Goal: Answer question/provide support

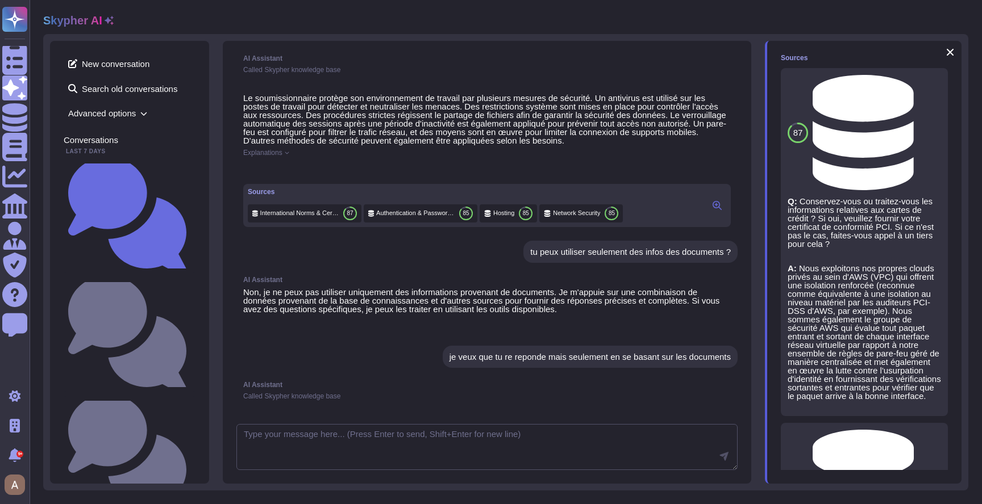
scroll to position [421, 0]
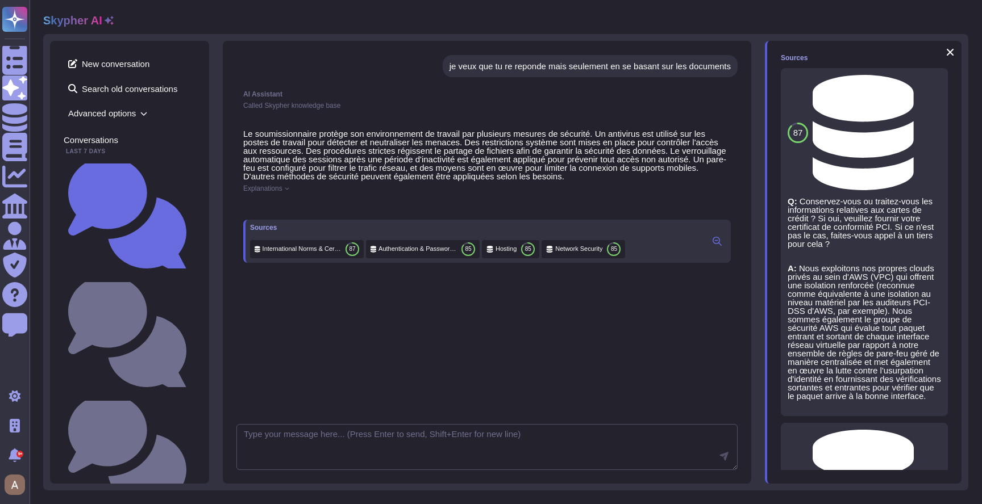
click at [712, 246] on icon at bounding box center [716, 241] width 9 height 9
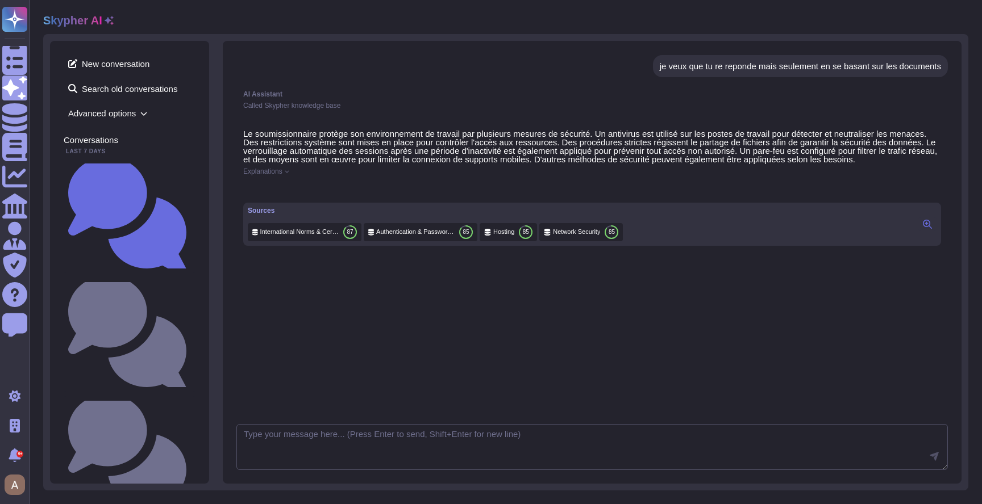
scroll to position [395, 0]
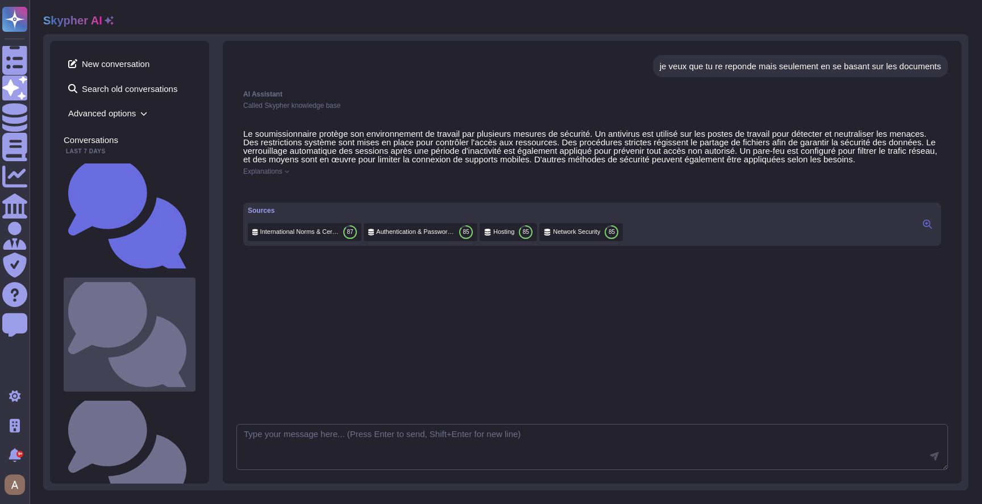
click at [126, 278] on div "Quelle est la procédure de purge des données ou de destruction des supports phy…" at bounding box center [130, 335] width 132 height 114
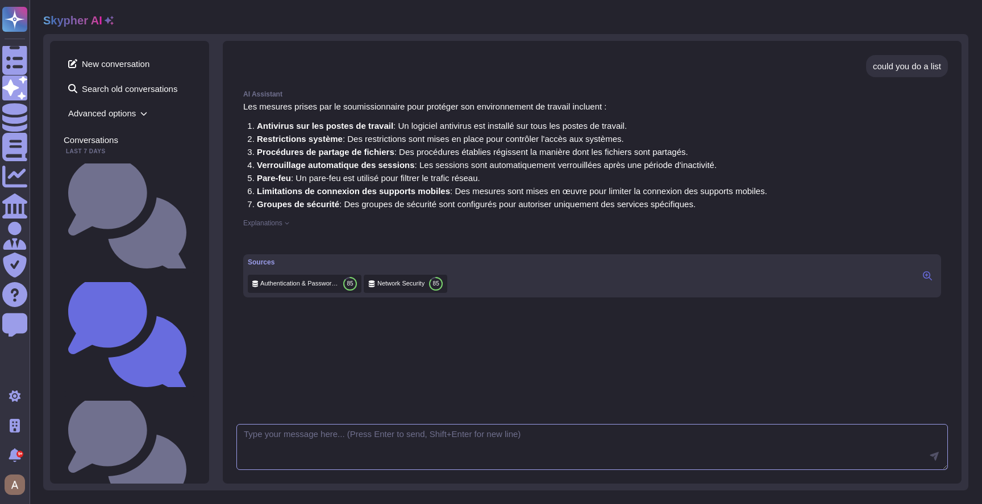
scroll to position [495, 0]
click at [918, 283] on button at bounding box center [927, 276] width 18 height 14
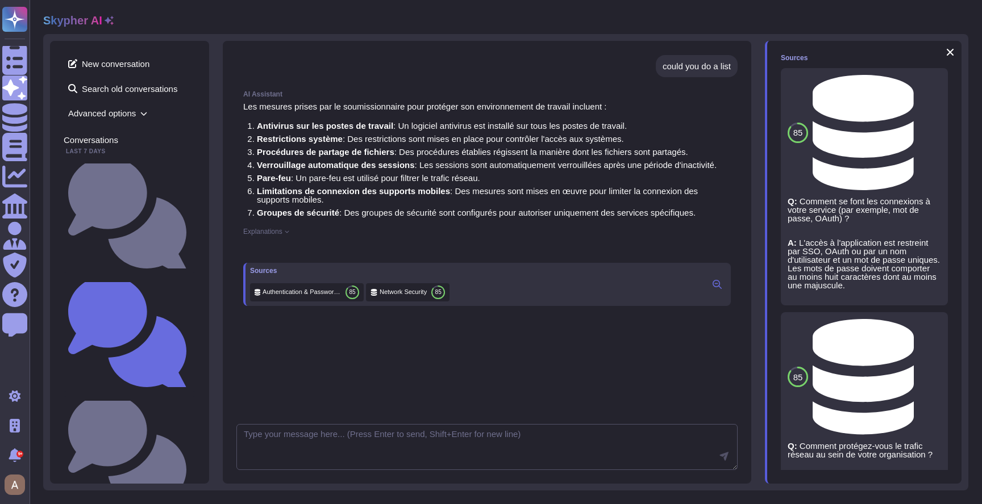
click at [918, 373] on span "Network Security" at bounding box center [918, 377] width 0 height 9
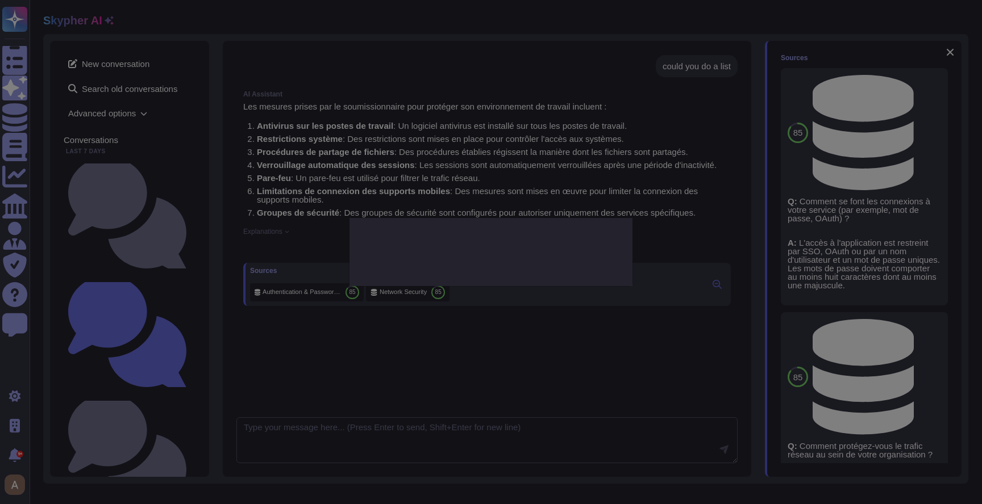
type textarea "How do you protect network traffic within your organization?"
type textarea "Security groups have been configured to deny, by default, all traffic and allow…"
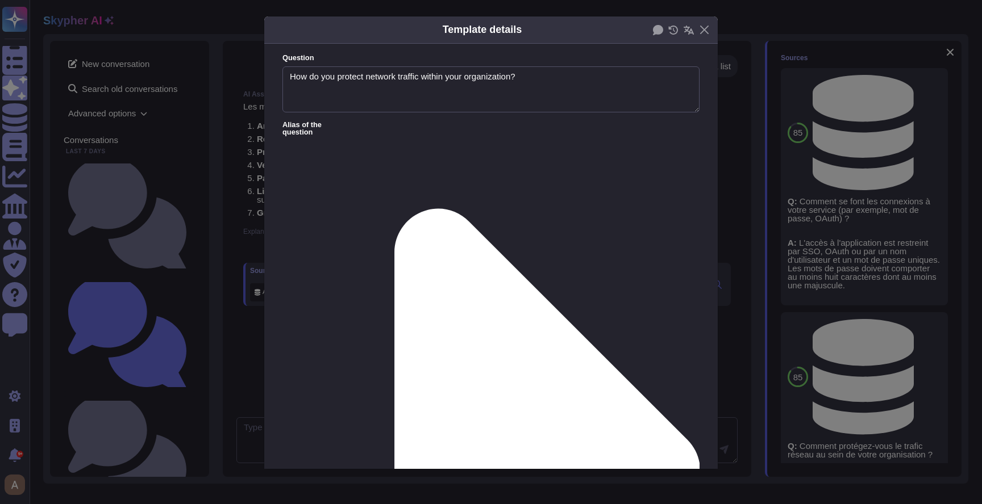
type textarea "How do you protect network traffic within your organization?"
type textarea "Security groups have been configured to deny, by default, all traffic and allow…"
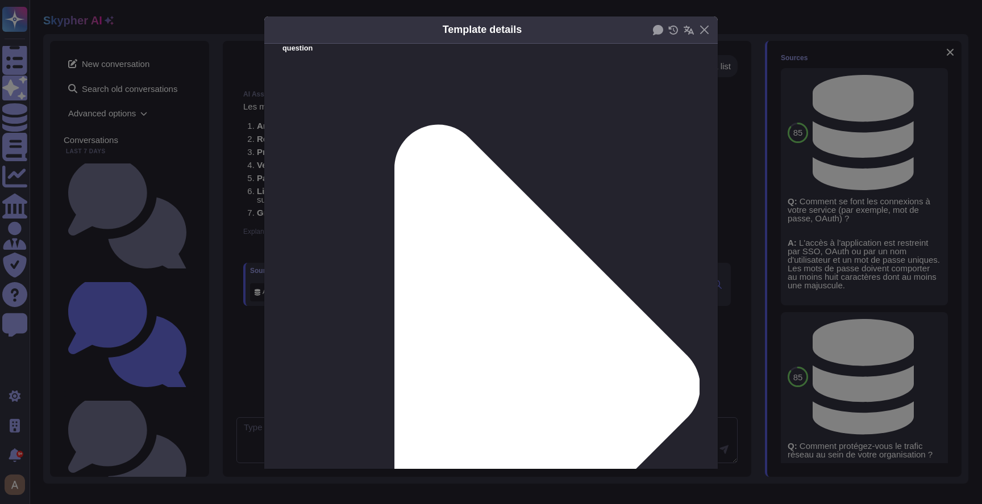
click at [795, 266] on div "Template details Question How do you protect network traffic within your organi…" at bounding box center [491, 252] width 982 height 504
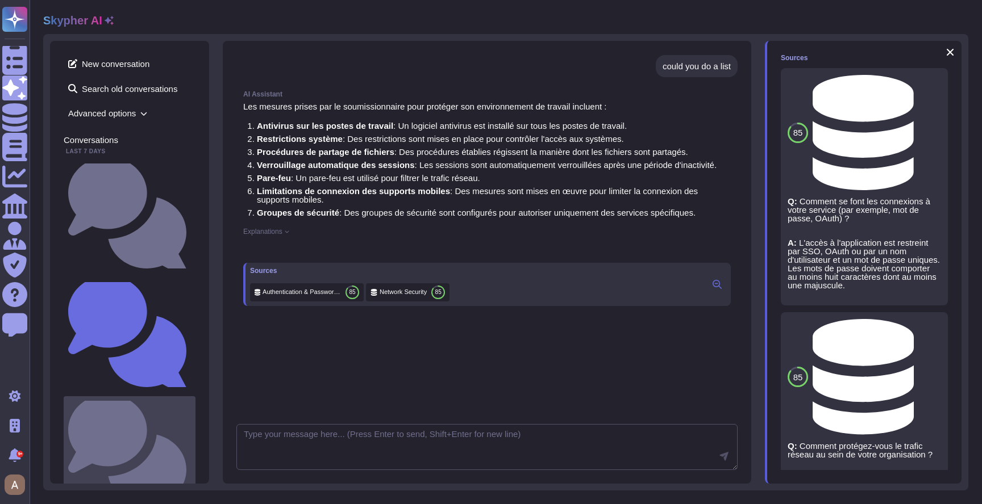
click at [119, 397] on div "Comment protégez-vous votre environnement de travail ?" at bounding box center [130, 454] width 132 height 114
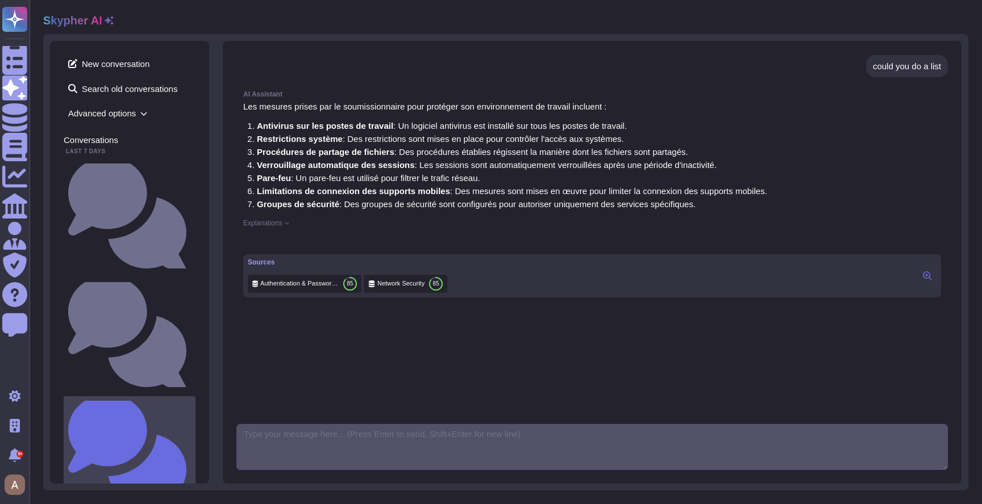
scroll to position [290, 0]
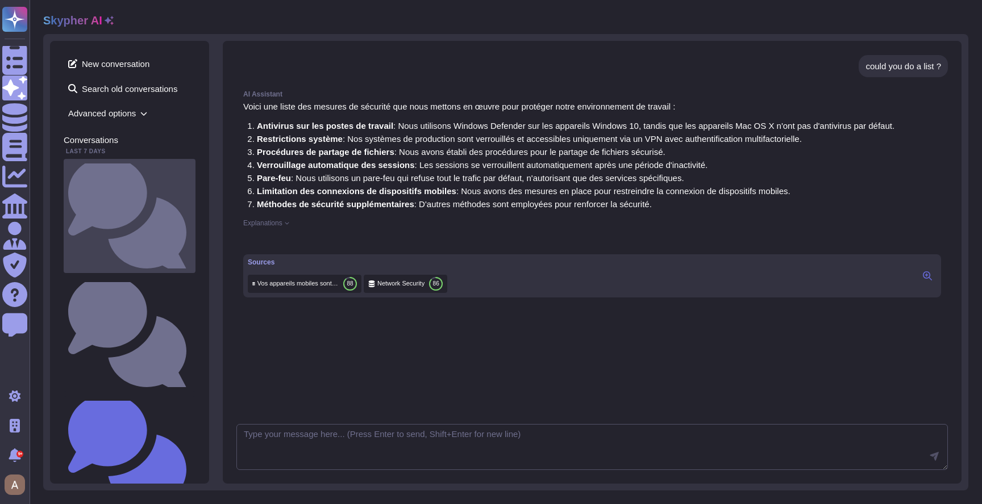
click at [116, 172] on div "Comment le soumissionnaire protège-il son environnement de travail ? Utilisez-v…" at bounding box center [130, 216] width 132 height 114
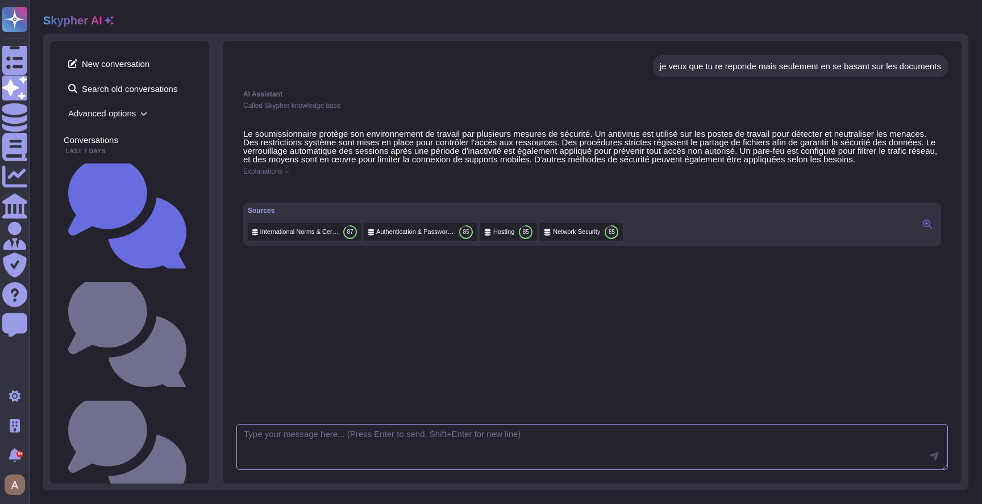
scroll to position [395, 0]
click at [276, 175] on span "Explanations" at bounding box center [262, 171] width 39 height 7
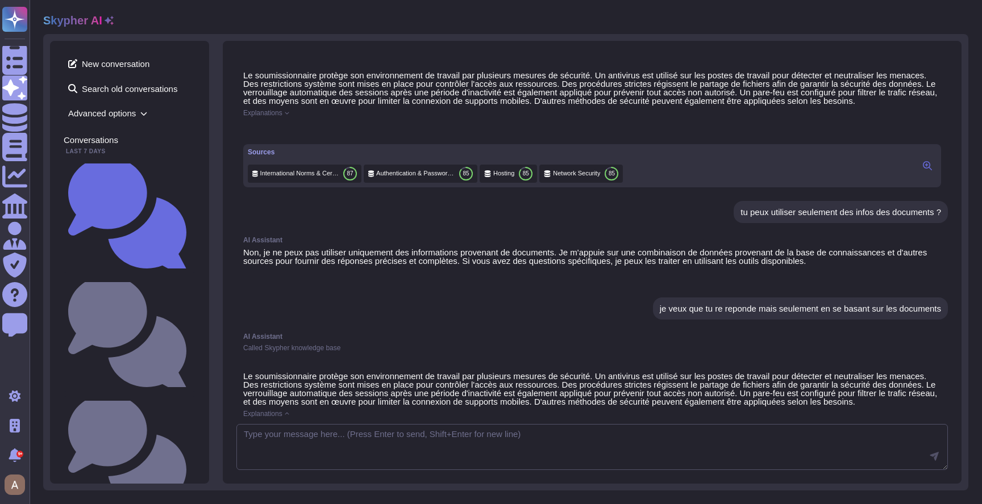
scroll to position [0, 0]
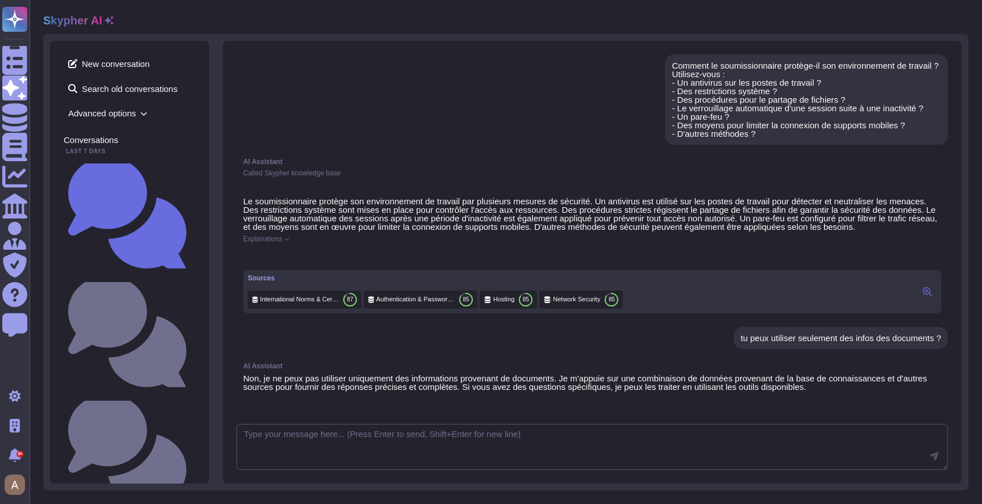
click at [281, 252] on div "Le soumissionnaire protège son environnement de travail par plusieurs mesures d…" at bounding box center [591, 255] width 711 height 130
click at [281, 243] on span "Explanations" at bounding box center [262, 239] width 39 height 7
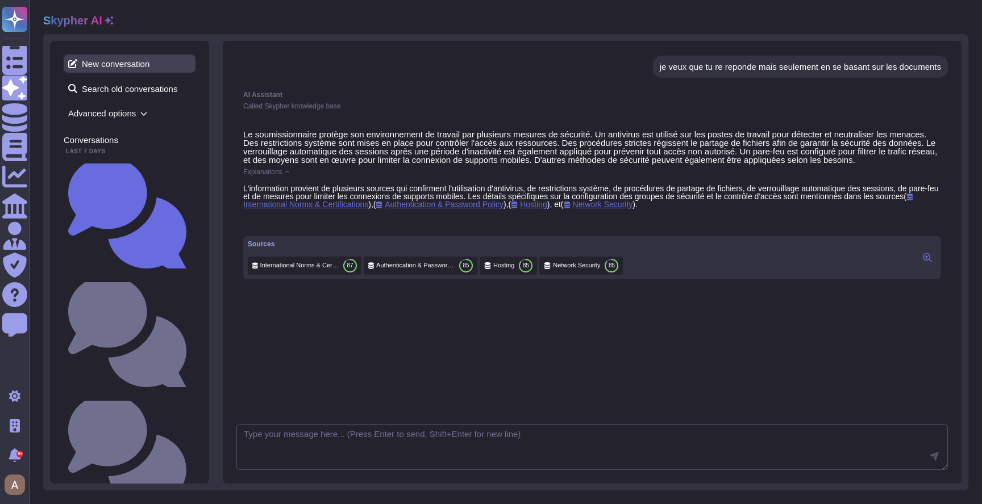
click at [120, 70] on span "New conversation" at bounding box center [130, 64] width 132 height 18
